Goal: Information Seeking & Learning: Learn about a topic

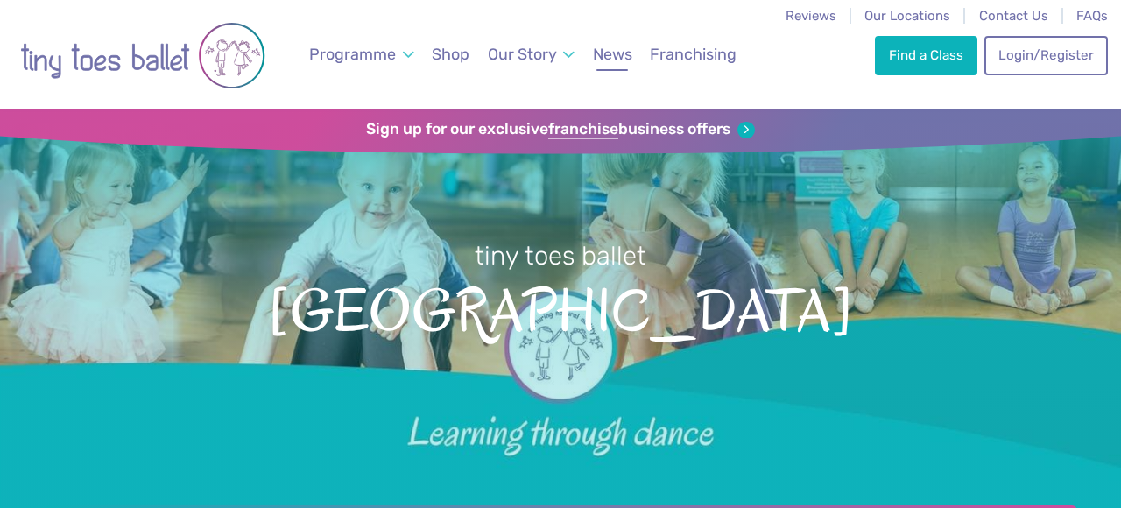
click at [611, 53] on span "News" at bounding box center [612, 54] width 39 height 18
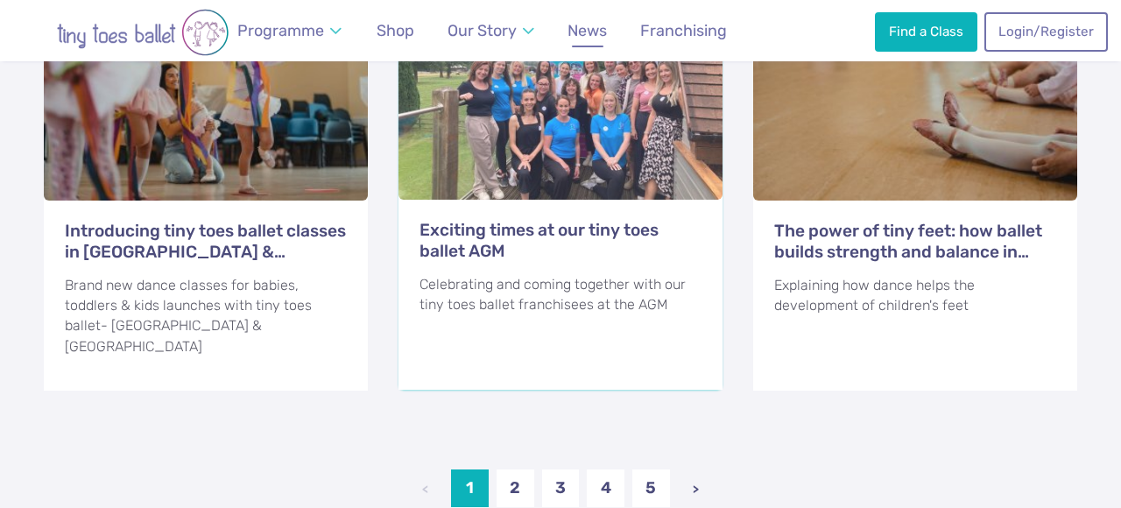
scroll to position [2216, 0]
